Goal: Task Accomplishment & Management: Manage account settings

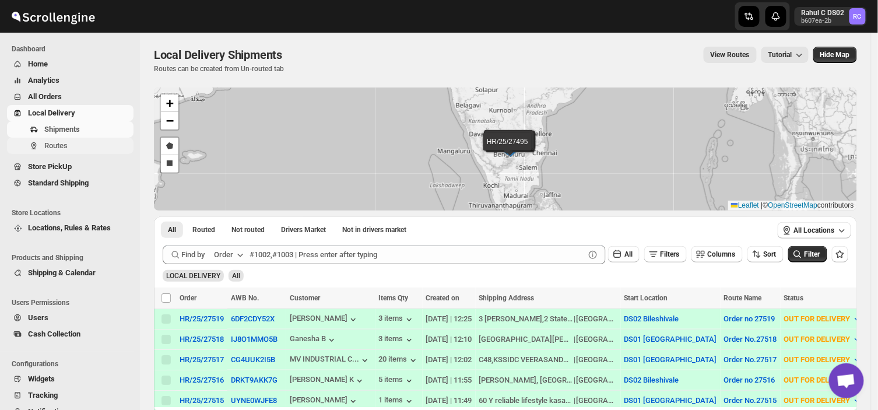
click at [66, 146] on span "Routes" at bounding box center [55, 145] width 23 height 9
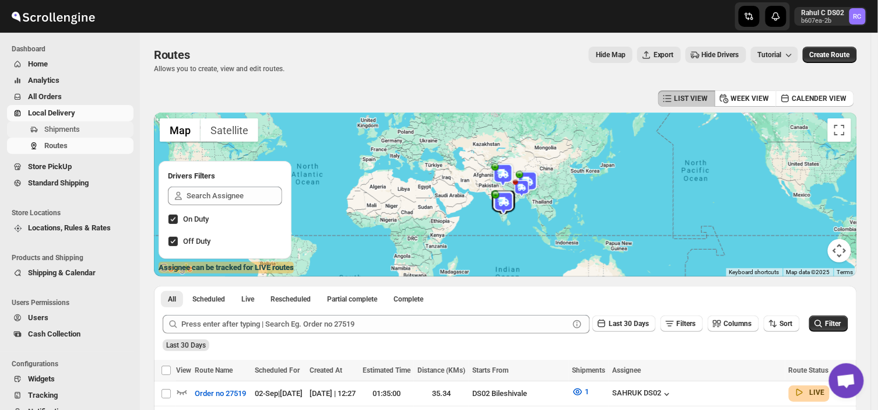
click at [82, 129] on span "Shipments" at bounding box center [87, 130] width 87 height 12
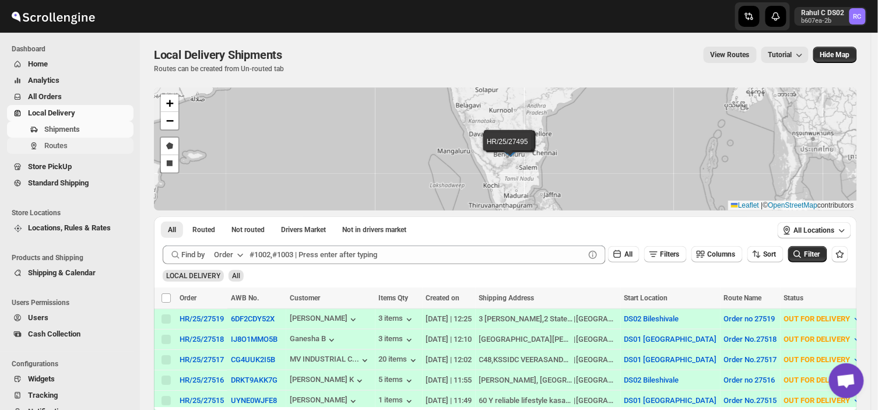
click at [50, 141] on span "Routes" at bounding box center [55, 145] width 23 height 9
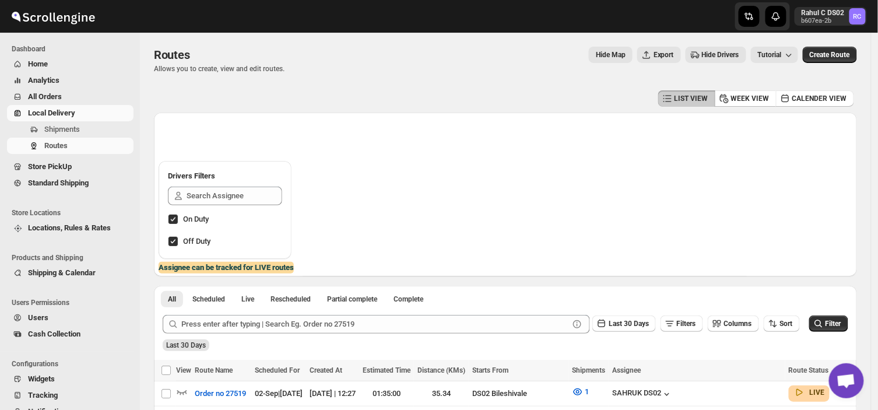
scroll to position [131, 0]
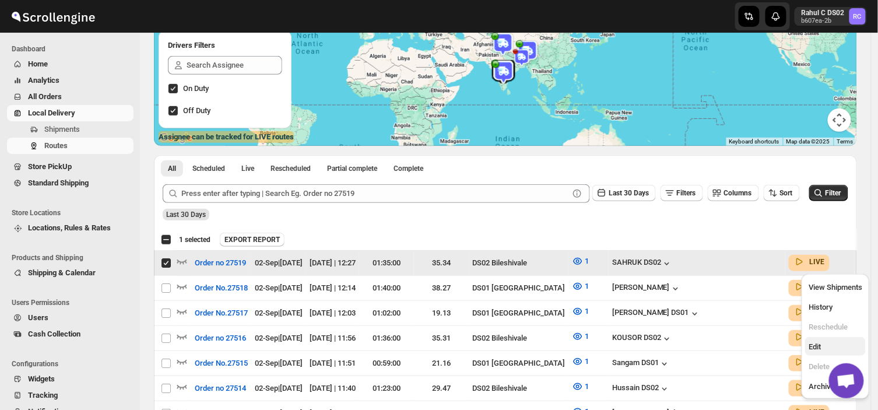
click at [812, 343] on span "Edit" at bounding box center [815, 346] width 12 height 9
checkbox input "false"
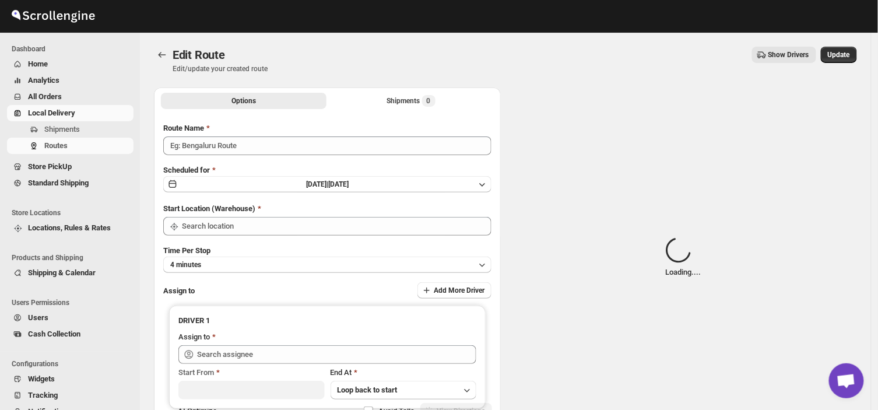
type input "Order no 27519"
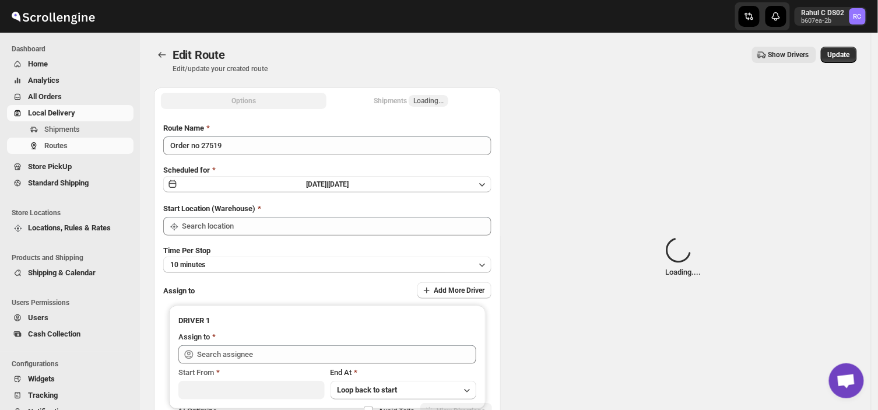
type input "DS02 Bileshivale"
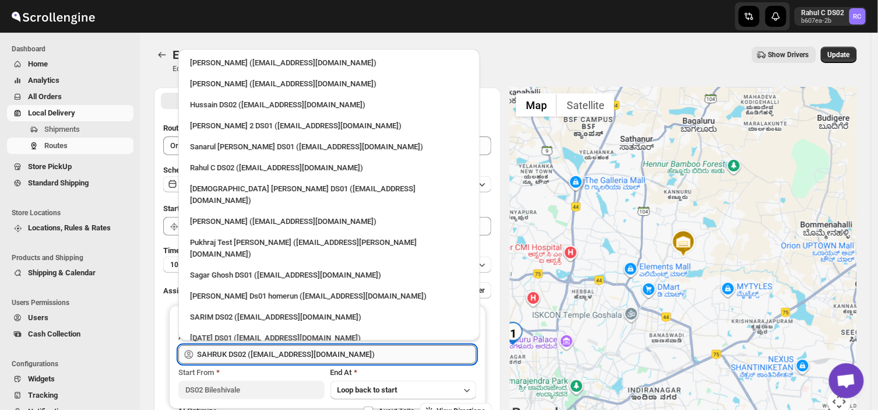
click at [349, 350] on input "SAHRUK DS02 ([EMAIL_ADDRESS][DOMAIN_NAME])" at bounding box center [336, 354] width 279 height 19
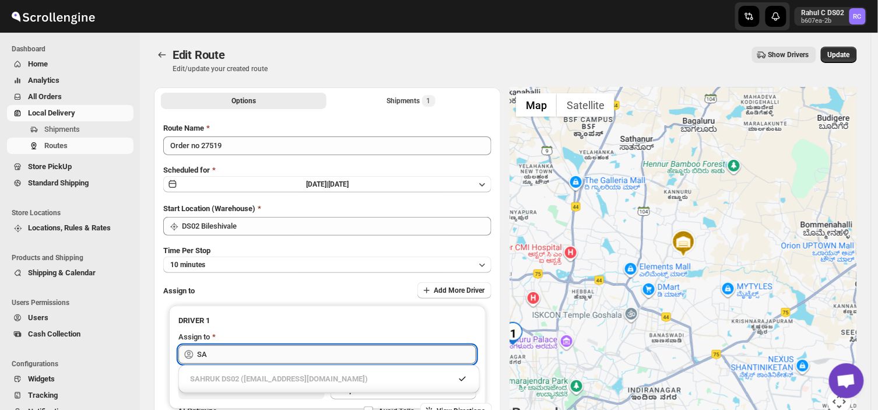
type input "S"
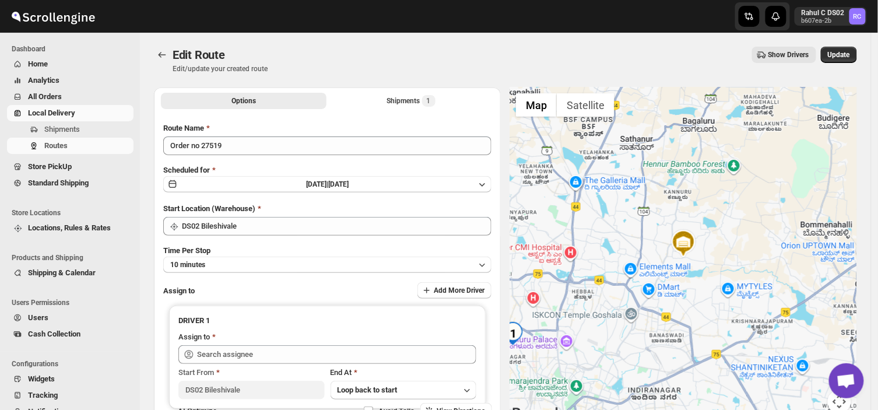
click at [150, 312] on div "Options Shipments 1 More views Options Shipments 1 More views Submit Route Name…" at bounding box center [501, 258] width 712 height 361
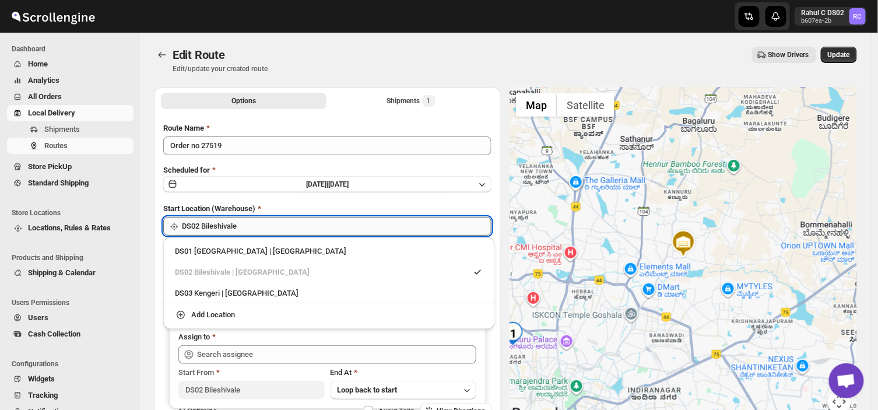
click at [252, 224] on input "DS02 Bileshivale" at bounding box center [337, 226] width 310 height 19
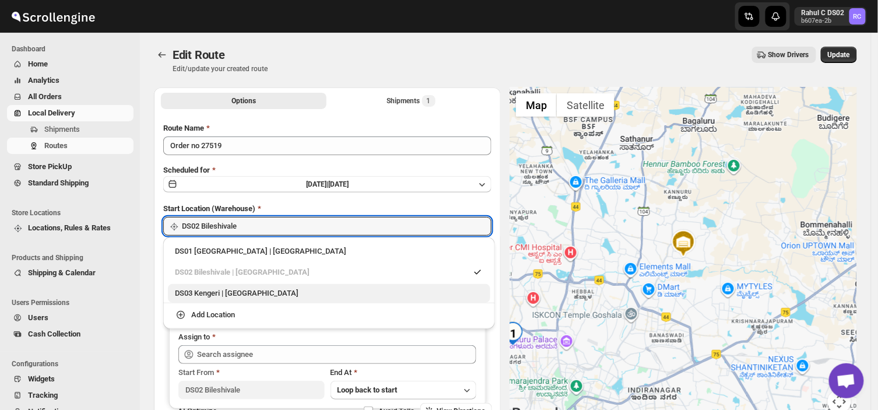
click at [209, 287] on div "DS03 Kengeri | [GEOGRAPHIC_DATA]" at bounding box center [329, 293] width 308 height 12
type input "DS03 Kengeri"
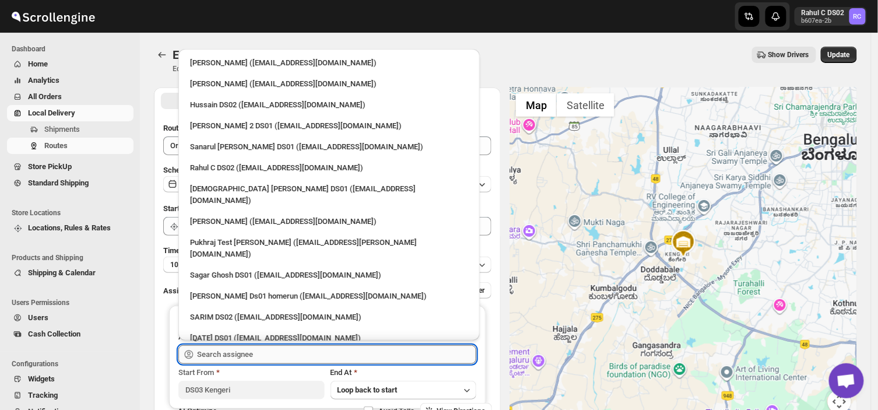
click at [260, 350] on input "text" at bounding box center [336, 354] width 279 height 19
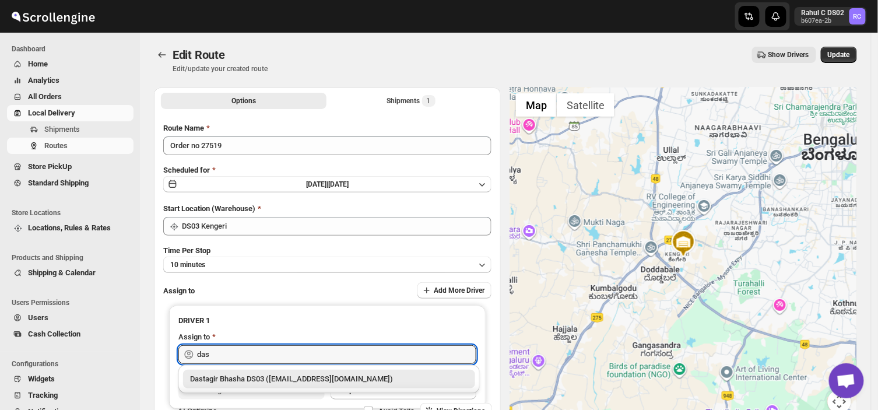
click at [260, 379] on div "Dastagir Bhasha DS03 ([EMAIL_ADDRESS][DOMAIN_NAME])" at bounding box center [329, 379] width 278 height 12
type input "D"
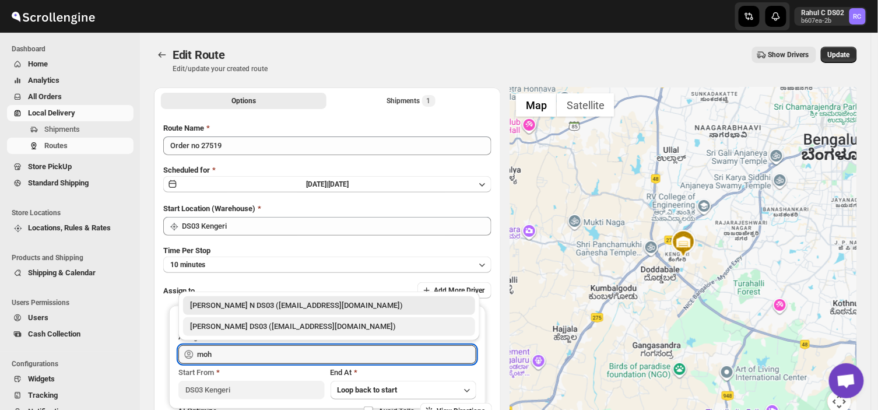
click at [300, 329] on div "[PERSON_NAME] DS03 ([EMAIL_ADDRESS][DOMAIN_NAME])" at bounding box center [329, 327] width 278 height 12
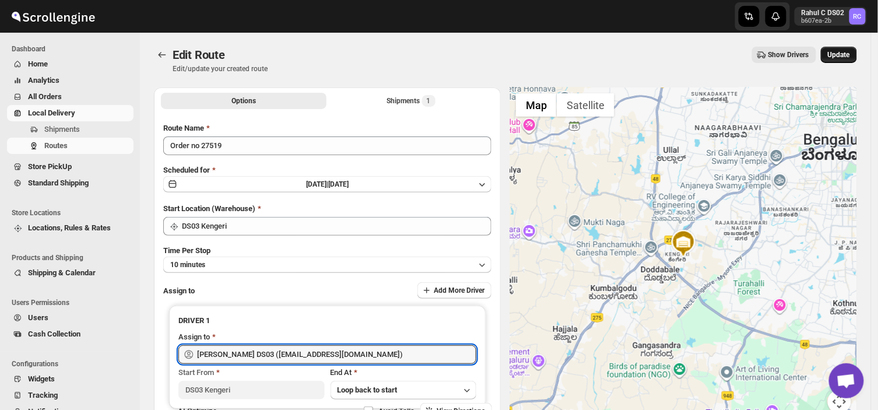
type input "[PERSON_NAME] DS03 ([EMAIL_ADDRESS][DOMAIN_NAME])"
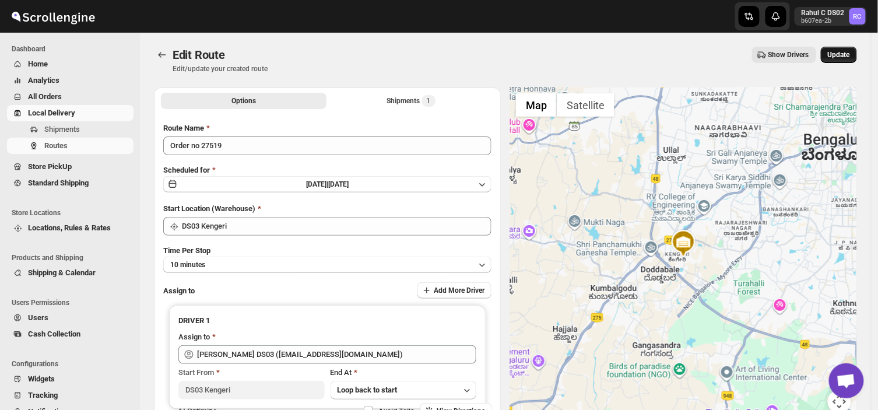
click at [838, 53] on span "Update" at bounding box center [839, 54] width 22 height 9
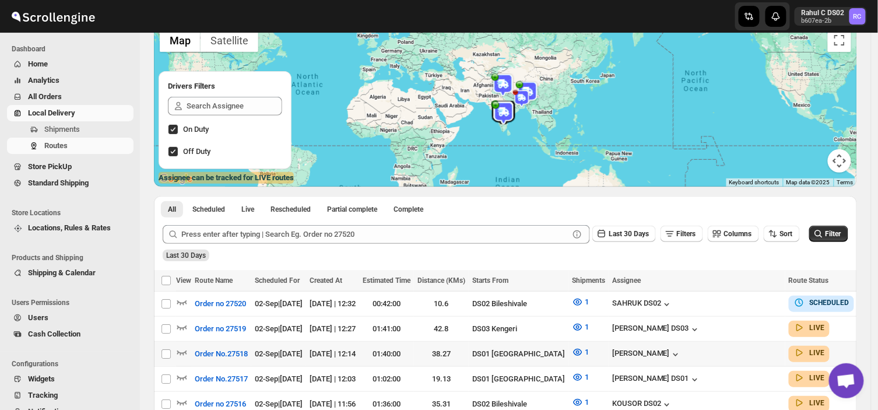
scroll to position [91, 0]
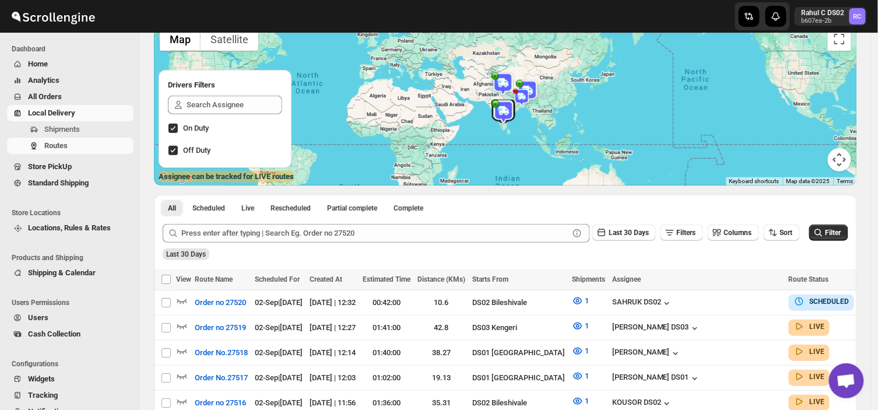
click at [511, 110] on img at bounding box center [503, 111] width 23 height 23
